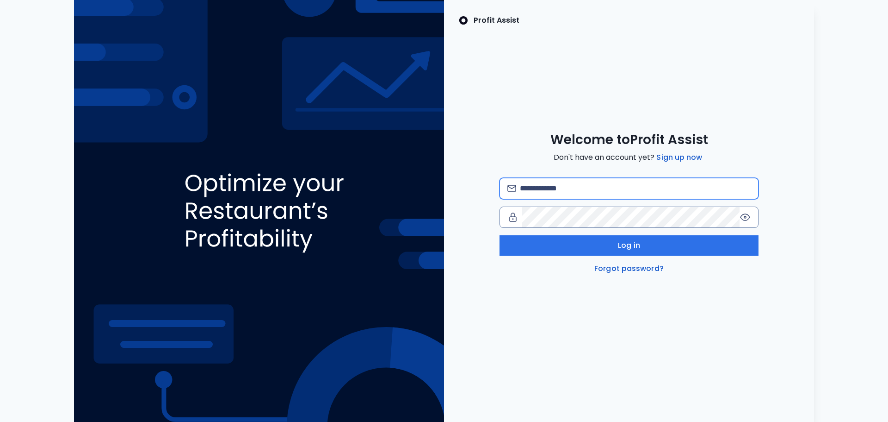
click at [598, 183] on input "email" at bounding box center [635, 188] width 231 height 20
type input "**********"
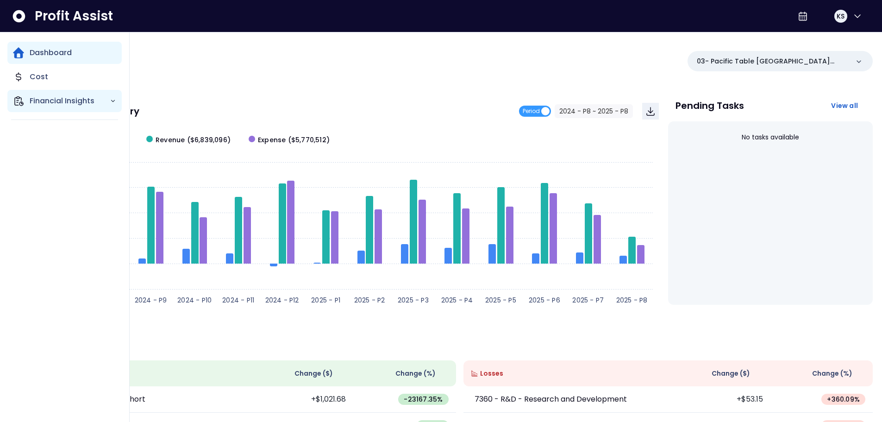
click at [103, 104] on p "Financial Insights" at bounding box center [70, 100] width 80 height 11
click at [53, 100] on p "Financial Insights" at bounding box center [70, 100] width 80 height 11
click at [56, 103] on p "Financial Insights" at bounding box center [70, 100] width 80 height 11
click at [57, 99] on p "Financial Insights" at bounding box center [70, 100] width 80 height 11
click at [45, 74] on p "Cost" at bounding box center [39, 76] width 19 height 11
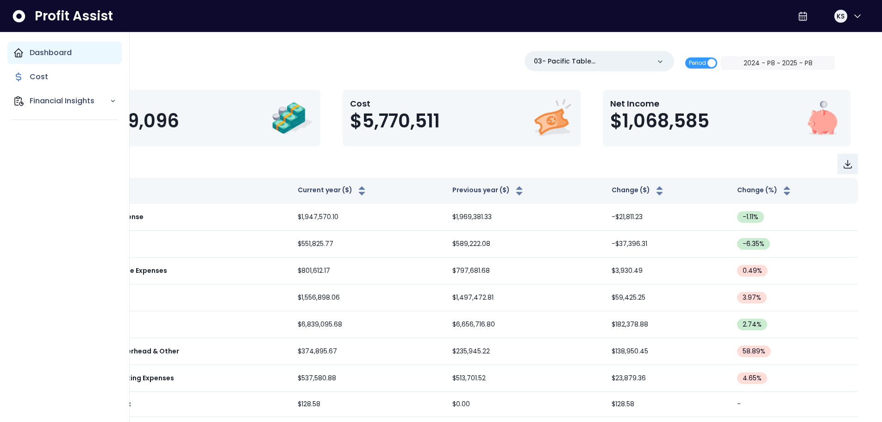
click at [20, 47] on icon "Main navigation" at bounding box center [18, 52] width 11 height 11
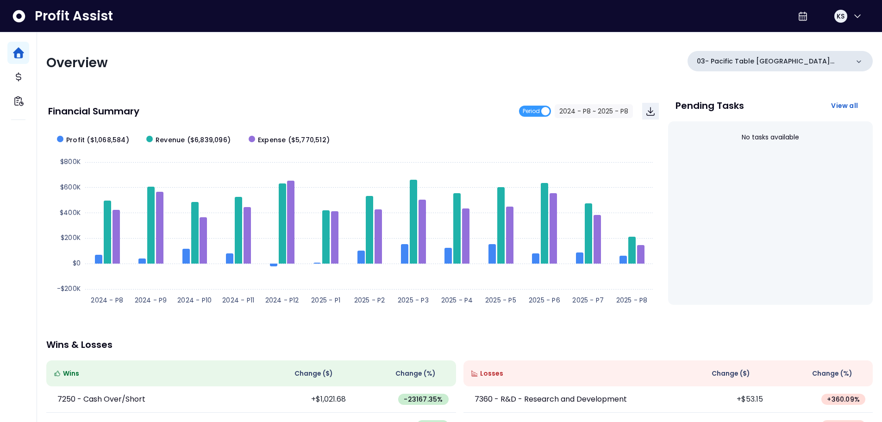
click at [867, 61] on div "03- Pacific Table [GEOGRAPHIC_DATA](R365)" at bounding box center [779, 61] width 185 height 20
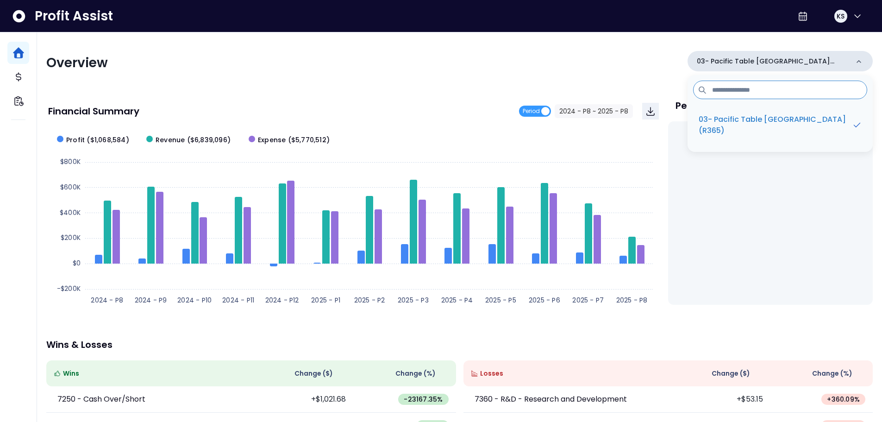
click at [867, 61] on div "03- Pacific Table [GEOGRAPHIC_DATA](R365)" at bounding box center [779, 61] width 185 height 20
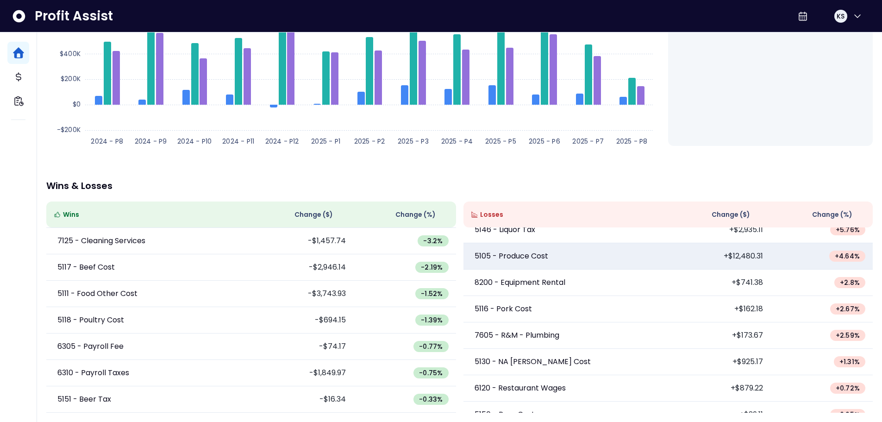
scroll to position [644, 0]
